Goal: Answer question/provide support

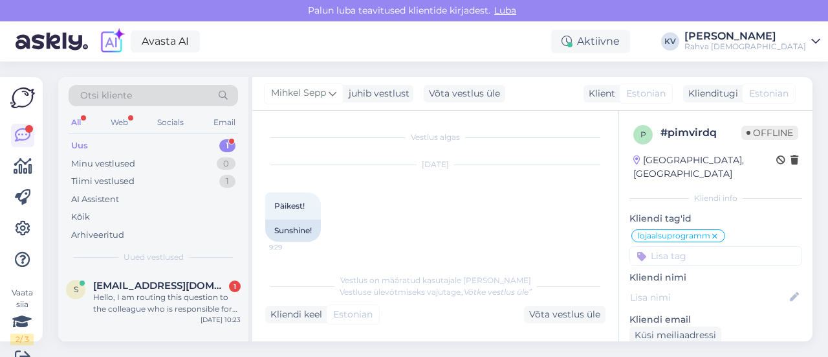
scroll to position [19, 0]
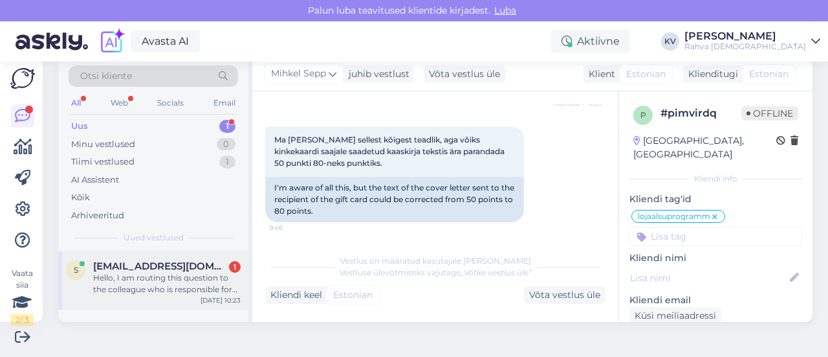
click at [148, 270] on span "[EMAIL_ADDRESS][DOMAIN_NAME]" at bounding box center [160, 266] width 135 height 12
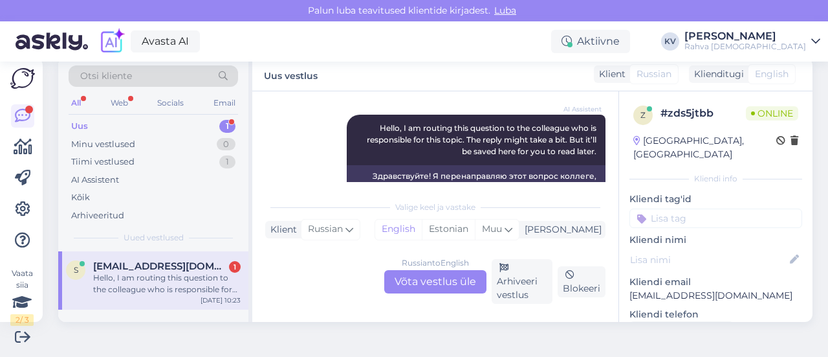
scroll to position [84, 0]
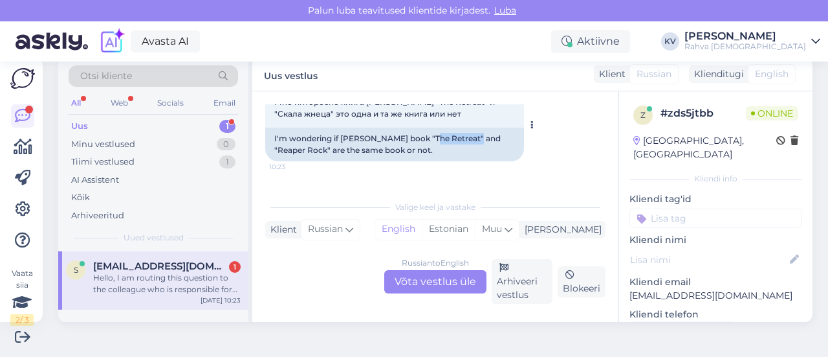
drag, startPoint x: 425, startPoint y: 140, endPoint x: 471, endPoint y: 138, distance: 46.0
click at [471, 138] on div "I'm wondering if [PERSON_NAME] book "The Retreat" and "Reaper Rock" are the sam…" at bounding box center [394, 144] width 259 height 34
copy div "The Retreat"
drag, startPoint x: 428, startPoint y: 278, endPoint x: 432, endPoint y: 268, distance: 10.8
click at [427, 279] on div "Russian to English Võta vestlus üle" at bounding box center [435, 281] width 102 height 23
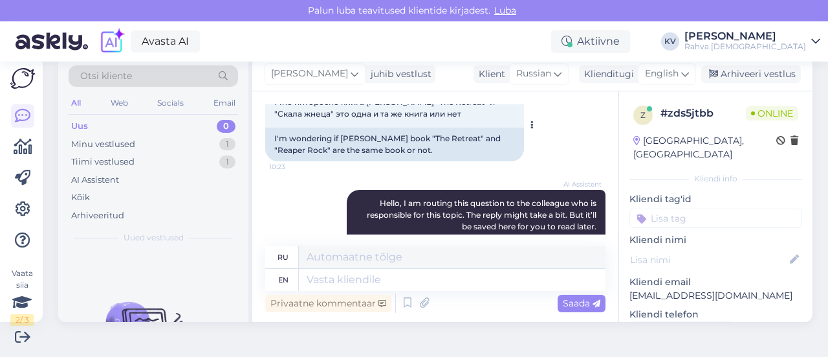
drag, startPoint x: 274, startPoint y: 138, endPoint x: 439, endPoint y: 152, distance: 165.6
click at [439, 152] on div "I'm wondering if [PERSON_NAME] book "The Retreat" and "Reaper Rock" are the sam…" at bounding box center [394, 144] width 259 height 34
copy div "I'm wondering if [PERSON_NAME] book "The Retreat" and "Reaper Rock" are the sam…"
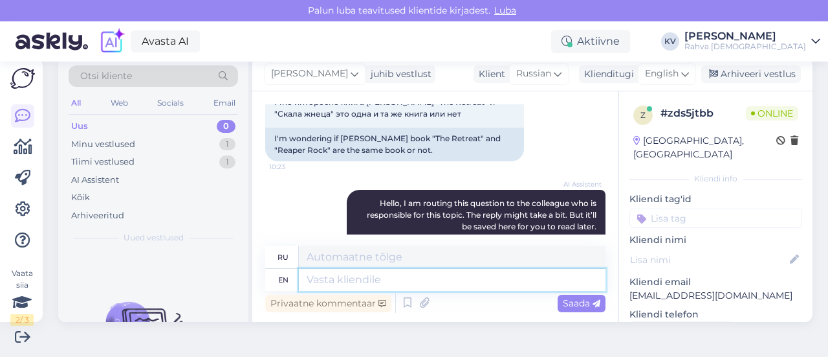
click at [362, 280] on textarea at bounding box center [452, 280] width 307 height 22
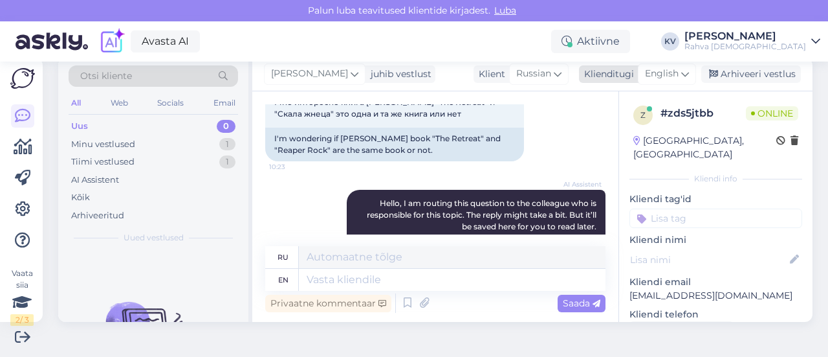
click at [655, 70] on span "English" at bounding box center [662, 74] width 34 height 14
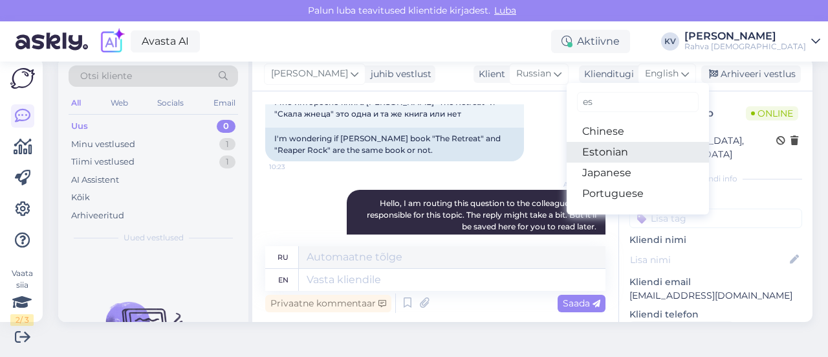
type input "es"
drag, startPoint x: 615, startPoint y: 149, endPoint x: 542, endPoint y: 181, distance: 79.7
click at [615, 149] on link "Estonian" at bounding box center [638, 152] width 142 height 21
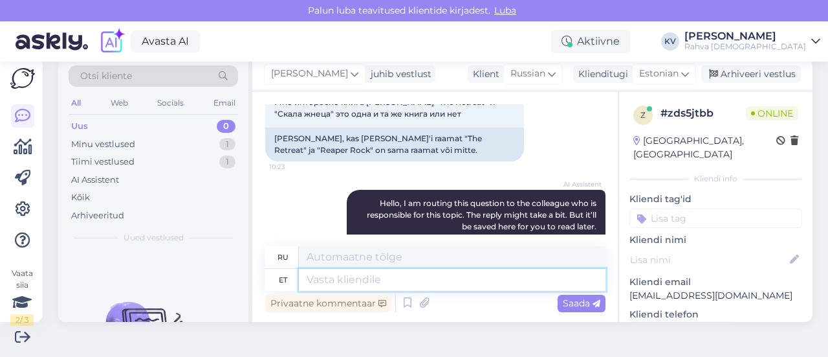
click at [319, 275] on textarea at bounding box center [452, 280] width 307 height 22
paste textarea "„The Retreat” ja „Reaper Rock” on tegelikult sama raamat. „Reaper’s Rock” on sa…"
type textarea "„The Retreat” ja „Reaper Rock” on tegelikult sama raamat. „Reaper’s Rock” on sa…"
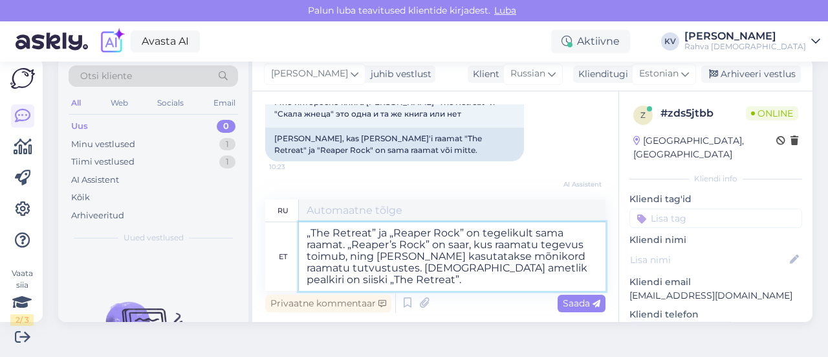
type textarea "«Убежище» и «Скала Жнеца» — на самом деле одна и та же книга. «Скала Жнеца» — э…"
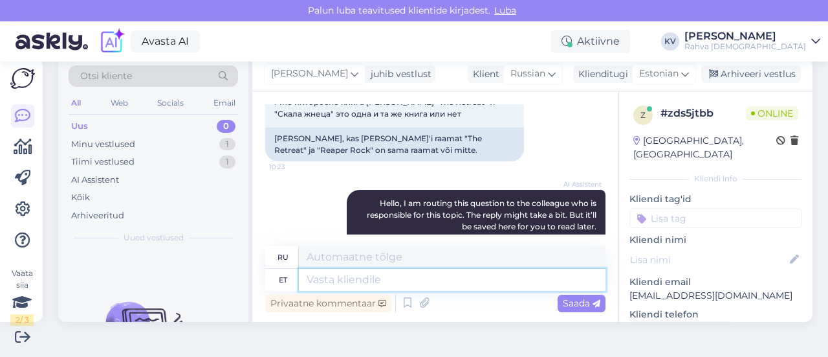
scroll to position [320, 0]
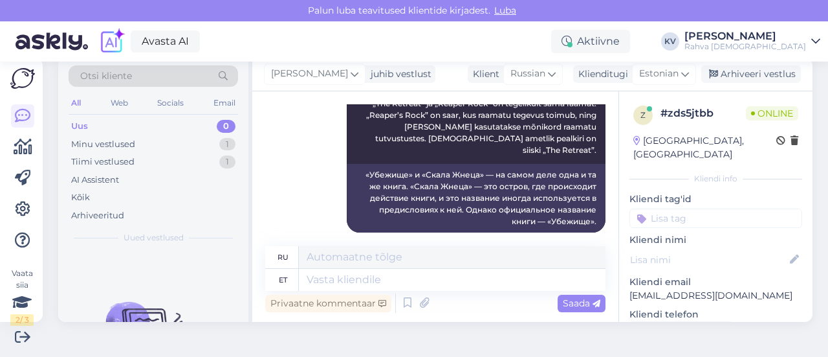
click at [663, 209] on input at bounding box center [716, 217] width 173 height 19
type input "Veeb - toote info"
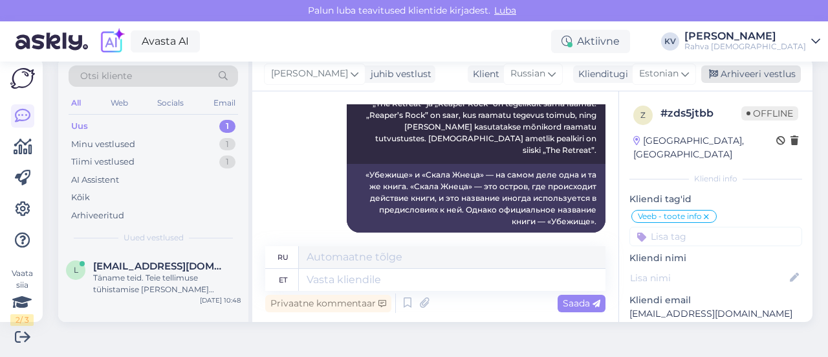
click at [753, 67] on div "Arhiveeri vestlus" at bounding box center [752, 73] width 100 height 17
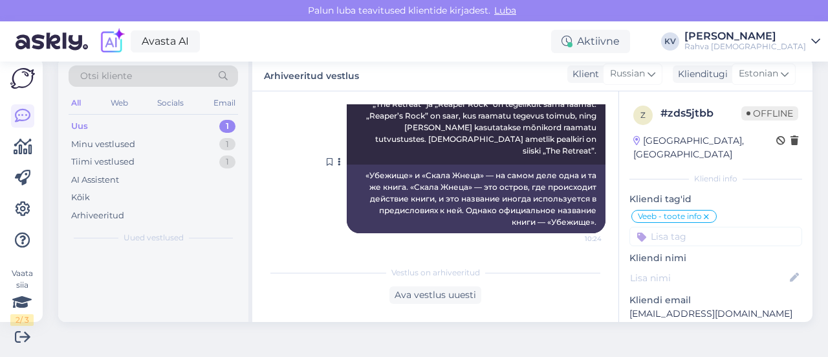
scroll to position [307, 0]
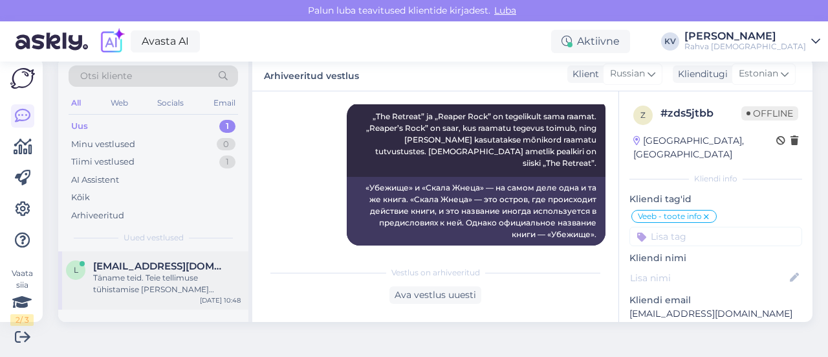
click at [158, 266] on span "[EMAIL_ADDRESS][DOMAIN_NAME]" at bounding box center [160, 266] width 135 height 12
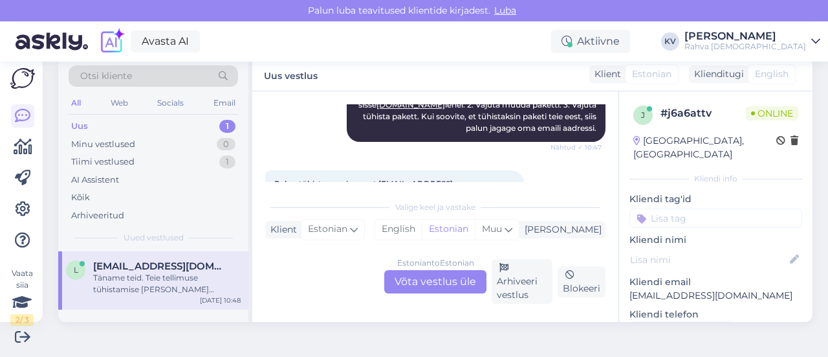
scroll to position [259, 0]
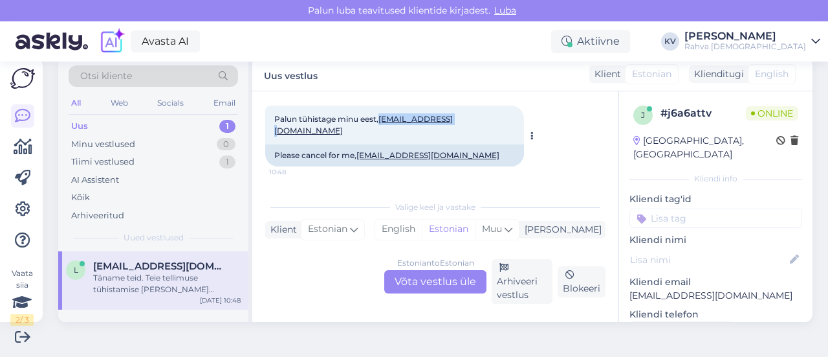
drag, startPoint x: 462, startPoint y: 120, endPoint x: 383, endPoint y: 123, distance: 79.0
click at [383, 123] on div "Palun tühistage minu eest, [EMAIL_ADDRESS][DOMAIN_NAME] 10:48" at bounding box center [394, 124] width 259 height 39
copy link "[EMAIL_ADDRESS][DOMAIN_NAME]"
click at [446, 278] on div "Estonian to Estonian Võta vestlus üle" at bounding box center [435, 281] width 102 height 23
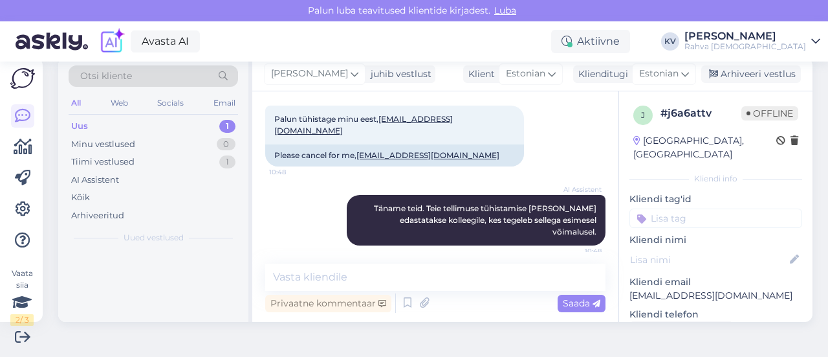
scroll to position [243, 0]
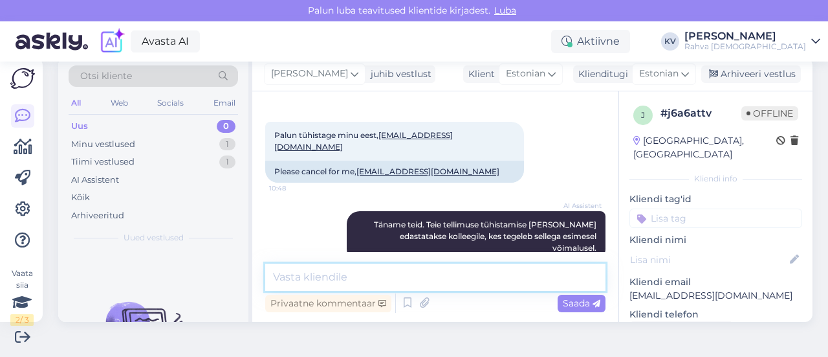
click at [386, 271] on textarea at bounding box center [435, 276] width 340 height 27
type textarea "Tühistasin sinu liitumise."
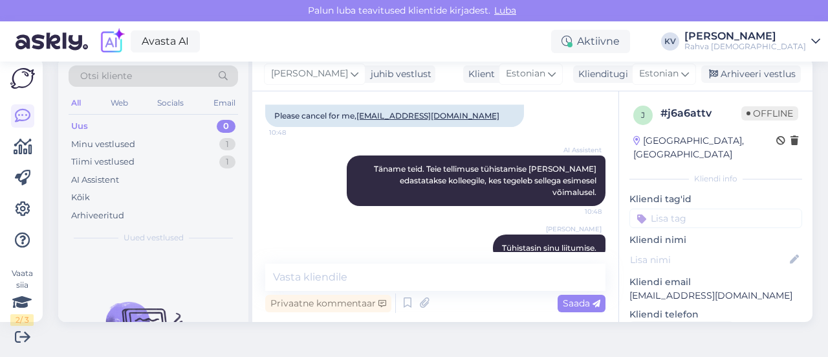
click at [706, 208] on input at bounding box center [716, 217] width 173 height 19
type input "Äpp - liitumis"
click at [717, 248] on span "Äpp - liitumisplaani tühistamine" at bounding box center [717, 252] width 104 height 8
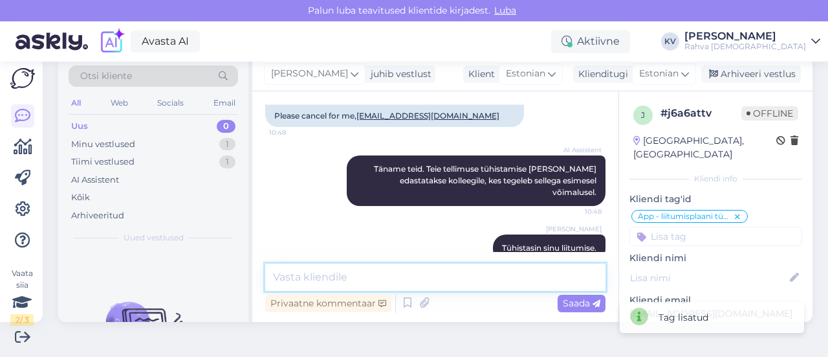
click at [444, 287] on textarea at bounding box center [435, 276] width 340 height 27
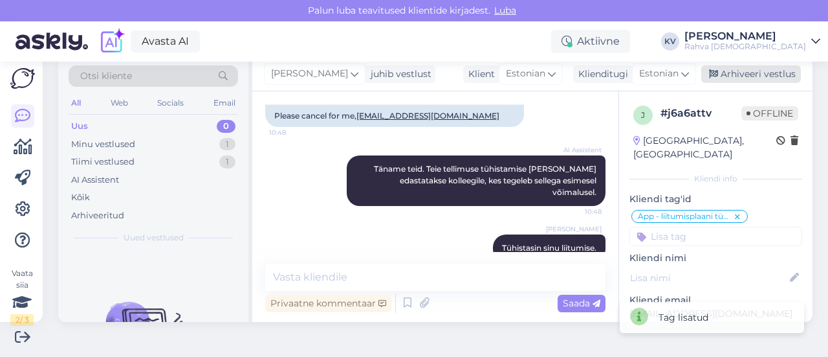
click at [742, 77] on div "Arhiveeri vestlus" at bounding box center [752, 73] width 100 height 17
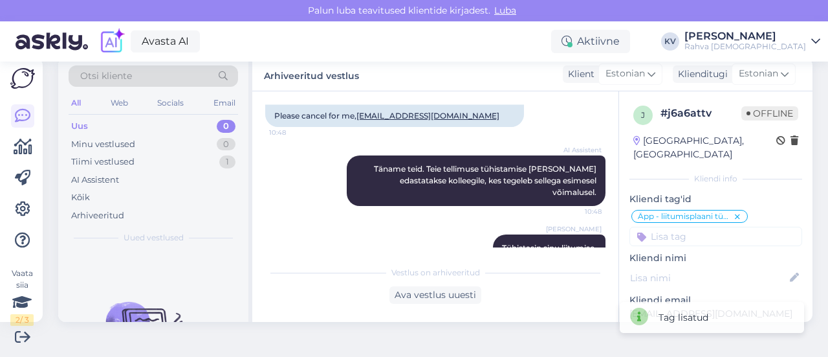
click at [119, 119] on div "Uus 0" at bounding box center [154, 126] width 170 height 18
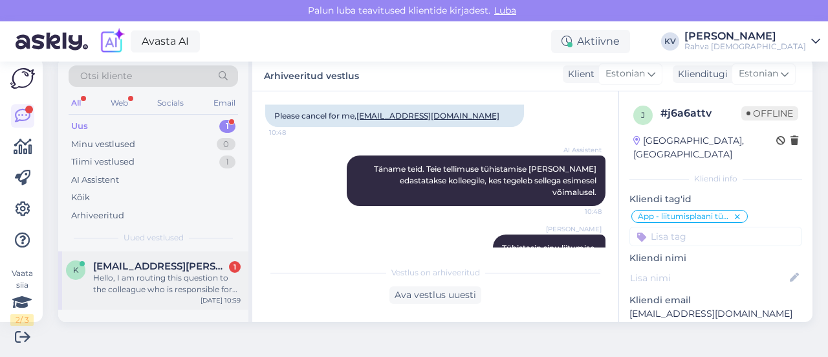
click at [126, 289] on div "Hello, I am routing this question to the colleague who is responsible for this …" at bounding box center [167, 283] width 148 height 23
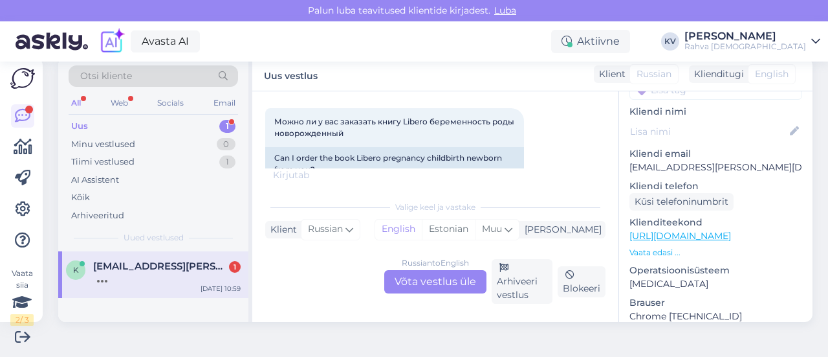
scroll to position [129, 0]
click at [698, 228] on div "Klienditeekond [URL][DOMAIN_NAME] Vaata edasi ..." at bounding box center [716, 235] width 173 height 43
click at [699, 228] on p "[URL][DOMAIN_NAME]" at bounding box center [716, 235] width 173 height 14
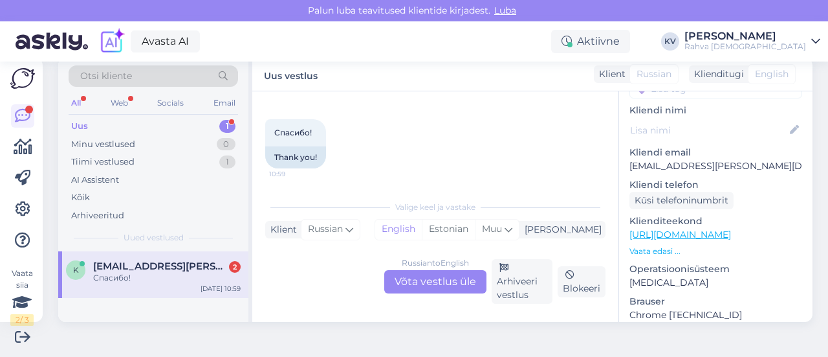
click at [713, 228] on link "[URL][DOMAIN_NAME]" at bounding box center [681, 234] width 102 height 12
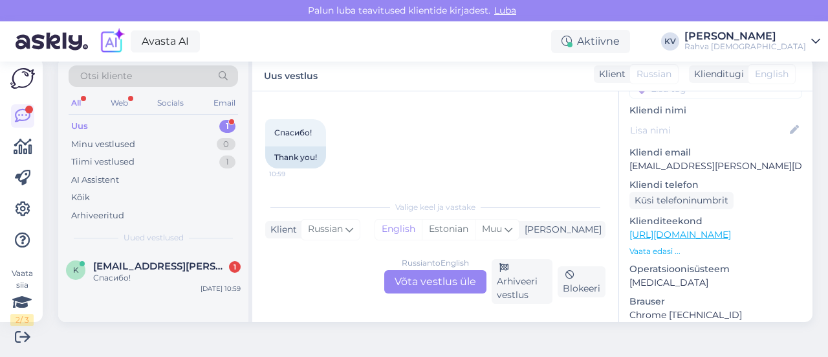
click at [403, 281] on div "Russian to English Võta vestlus üle" at bounding box center [435, 281] width 102 height 23
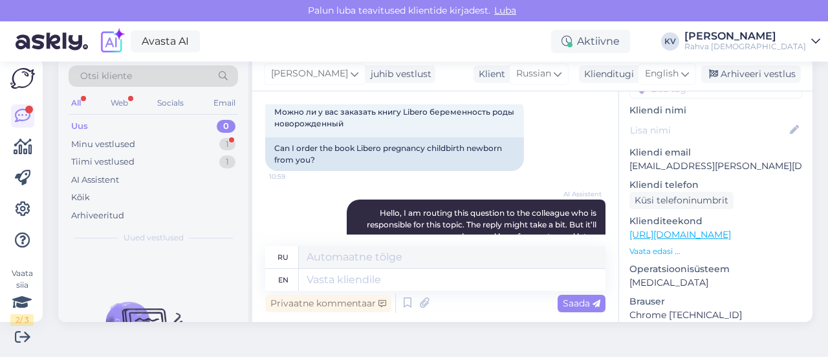
scroll to position [44, 0]
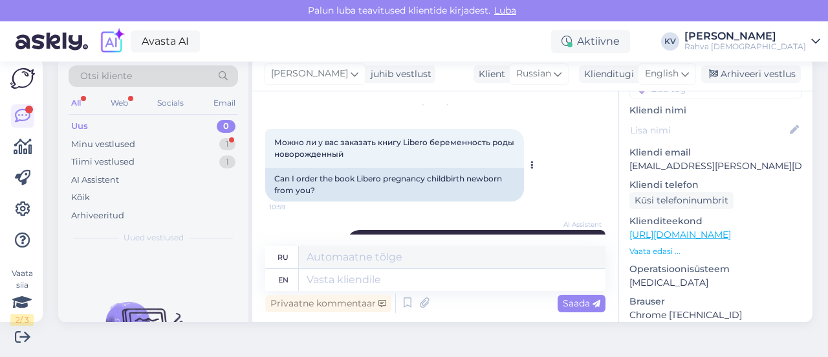
click at [359, 180] on div "Can I order the book Libero pregnancy childbirth newborn from you?" at bounding box center [394, 185] width 259 height 34
drag, startPoint x: 357, startPoint y: 179, endPoint x: 508, endPoint y: 179, distance: 150.8
click at [508, 179] on div "Can I order the book Libero pregnancy childbirth newborn from you?" at bounding box center [394, 185] width 259 height 34
copy div "Libero pregnancy childbirth newborn"
click at [653, 69] on span "English" at bounding box center [662, 74] width 34 height 14
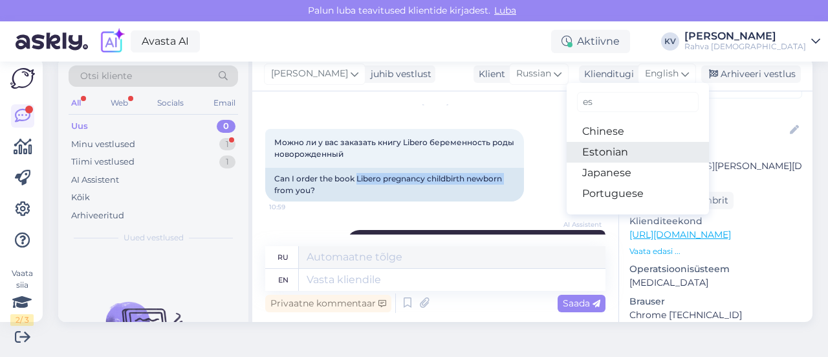
click at [600, 149] on link "Estonian" at bounding box center [638, 152] width 142 height 21
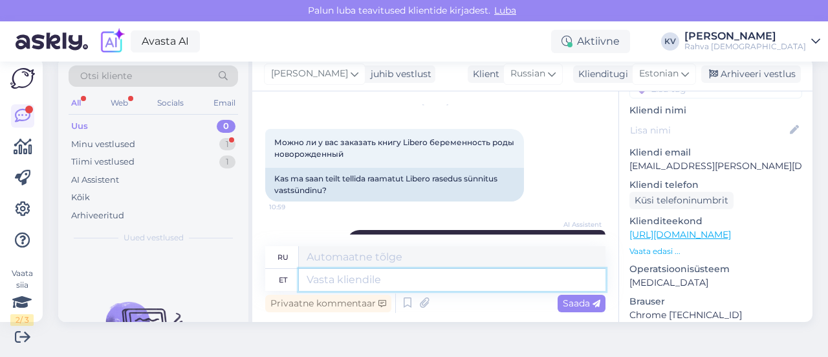
click at [429, 279] on textarea at bounding box center [452, 280] width 307 height 22
type textarea "Kahjuks an"
type textarea "К сожалению"
type textarea "Kahjuks antud raa"
type textarea "К сожалению, данный"
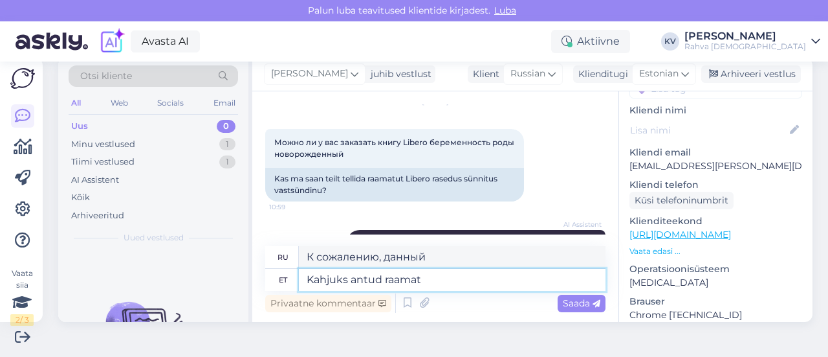
type textarea "Kahjuks antud raamat"
type textarea "К сожалению, эта книга"
type textarea "Kahjuks antud raamatut meie ha"
type textarea "К сожалению, эта книга нам недоступна."
type textarea "Kahjuks antud raamatut meie hankijal het"
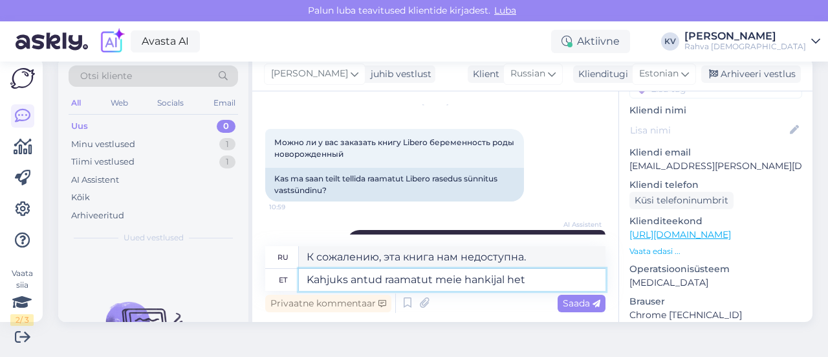
type textarea "К сожалению, данная книга не была доступна у нашего поставщика."
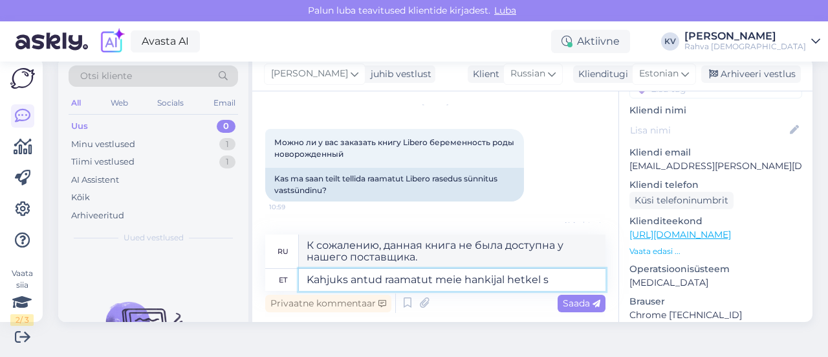
type textarea "Kahjuks antud raamatut meie hankijal hetkel sa"
type textarea "К сожалению, в настоящее время эта книга недоступна у нашего поставщика."
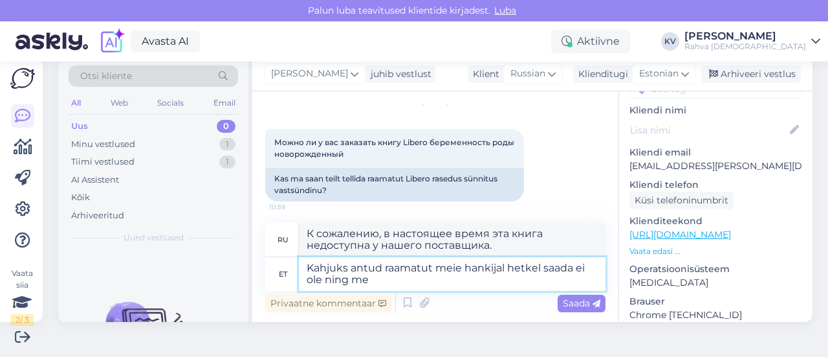
type textarea "Kahjuks antud raamatut meie hankijal hetkel saada ei ole ning mei"
type textarea "К сожалению, в настоящее время у нашего поставщика эта книга недоступна и"
type textarea "Kahjuks antud raamatut meie hankijal hetkel saada ei ole ning [PERSON_NAME] o"
type textarea "К сожалению, в настоящее время у нашего поставщика эта книга недоступна, и мы"
type textarea "Kahjuks antud raamatut meie hankijal hetkel saada ei ole ning [PERSON_NAME] ole"
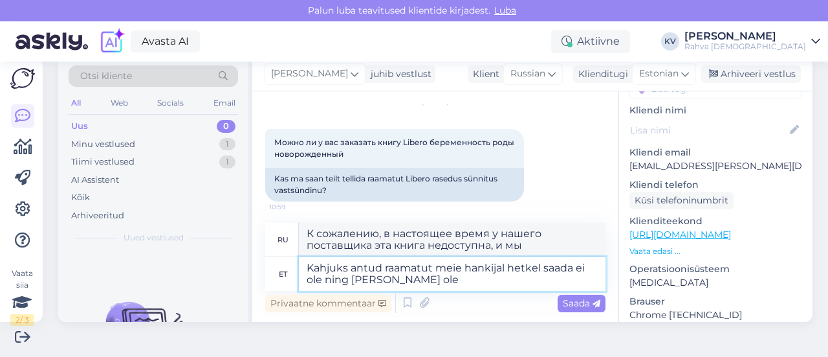
type textarea "К сожалению, в настоящее время у нашего поставщика эта книга отсутствует, и у н…"
type textarea "Kahjuks antud raamatut meie hankijal hetkel saada ei ole ning [PERSON_NAME] ole…"
type textarea "К сожалению, в настоящее время у нашего поставщика эта книга отсутствует, и мы …"
type textarea "Kahjuks antud raamatut meie hankijal hetkel saada ei ole ning [PERSON_NAME] ole…"
type textarea "К сожалению, в настоящее время у нашего поставщика эта книга отсутствует, и мы …"
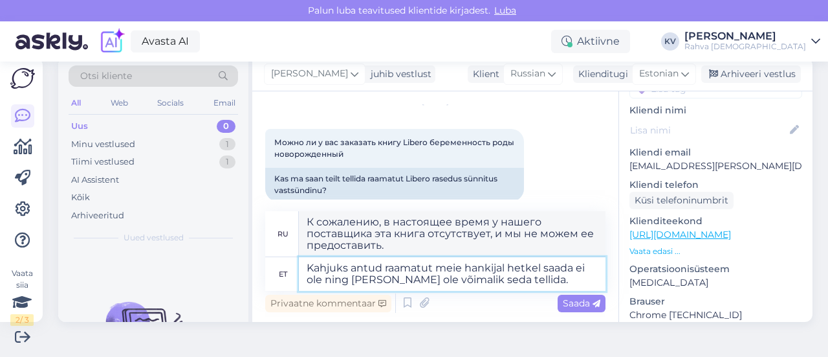
type textarea "Kahjuks antud raamatut meie hankijal hetkel saada ei ole ning [PERSON_NAME] ole…"
type textarea "К сожалению, в настоящее время у нашего поставщика эта книга отсутствует, и мы …"
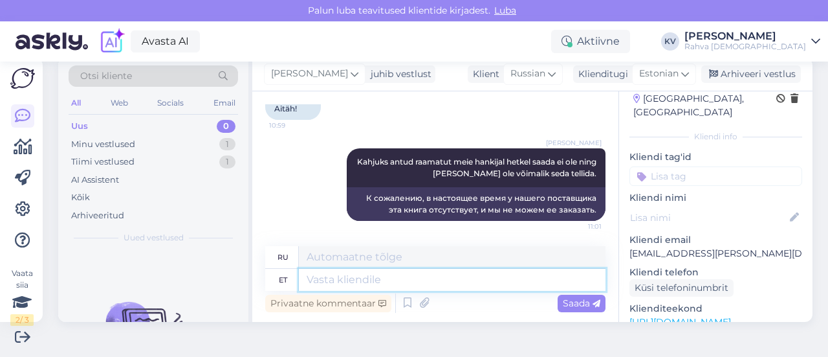
scroll to position [0, 0]
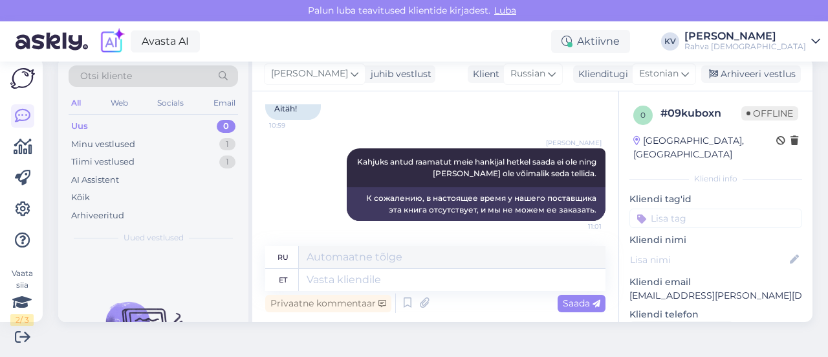
click at [656, 208] on input at bounding box center [716, 217] width 173 height 19
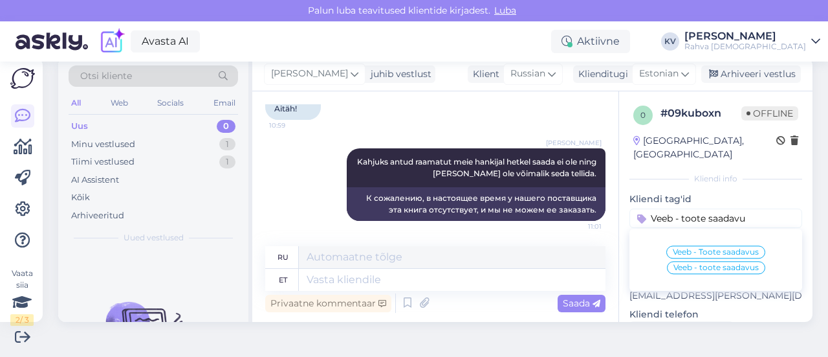
type input "Veeb - toote saadavus"
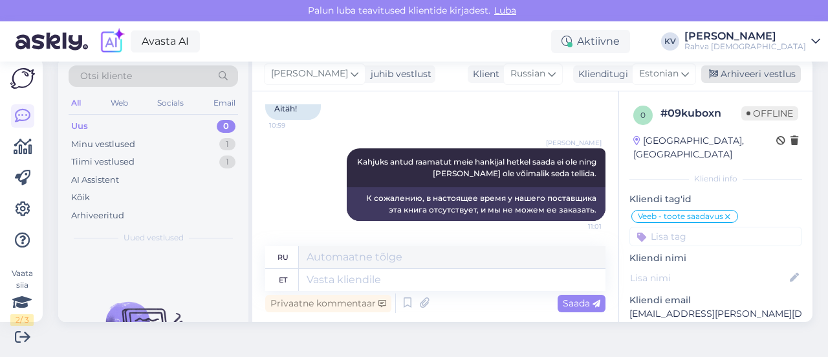
click at [751, 77] on div "Arhiveeri vestlus" at bounding box center [752, 73] width 100 height 17
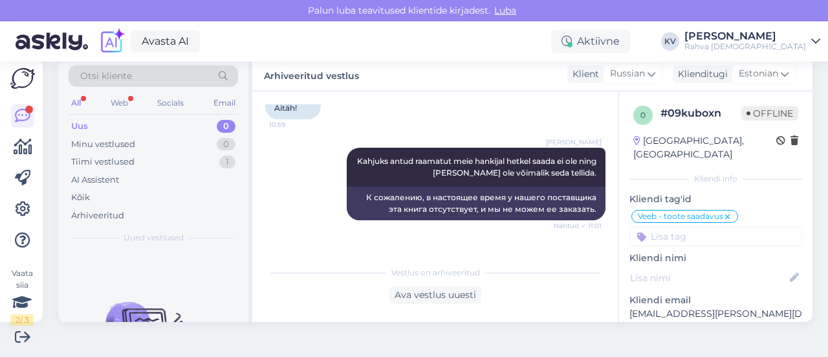
scroll to position [471, 0]
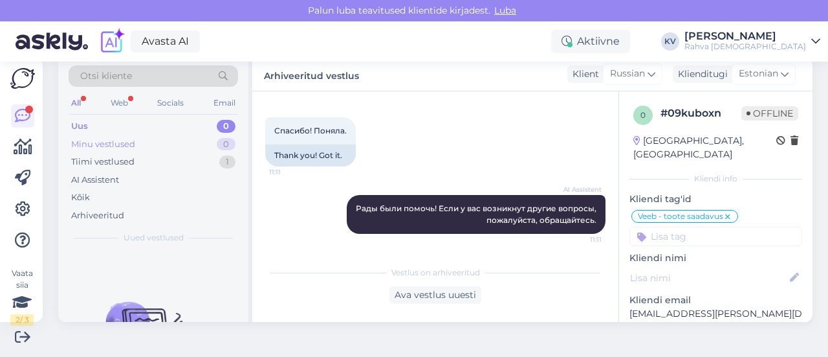
click at [104, 139] on div "Minu vestlused" at bounding box center [103, 144] width 64 height 13
click at [116, 126] on div "Uus 0" at bounding box center [154, 126] width 170 height 18
click at [620, 43] on div "Aktiivne" at bounding box center [590, 41] width 79 height 23
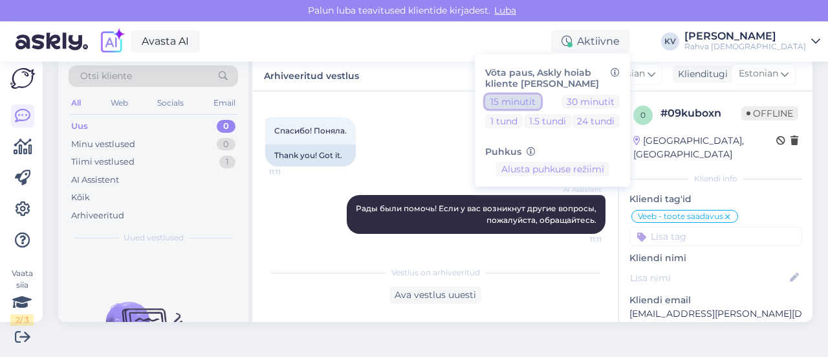
click at [541, 102] on button "15 minutit" at bounding box center [513, 101] width 56 height 14
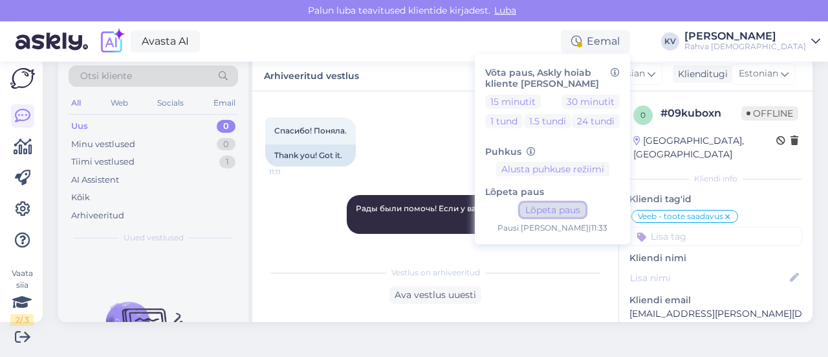
click at [586, 207] on button "Lõpeta paus" at bounding box center [552, 210] width 65 height 14
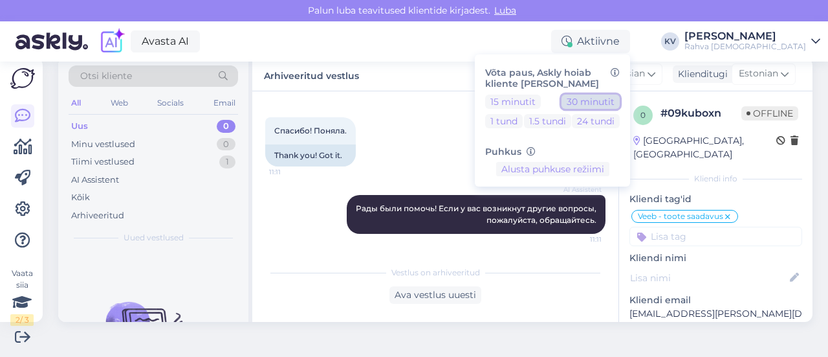
click at [614, 100] on button "30 minutit" at bounding box center [591, 101] width 58 height 14
